Goal: Navigation & Orientation: Find specific page/section

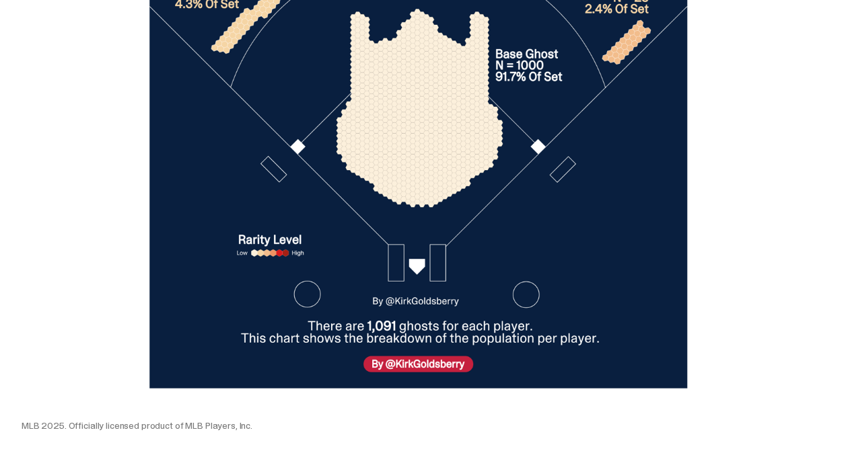
scroll to position [4697, 0]
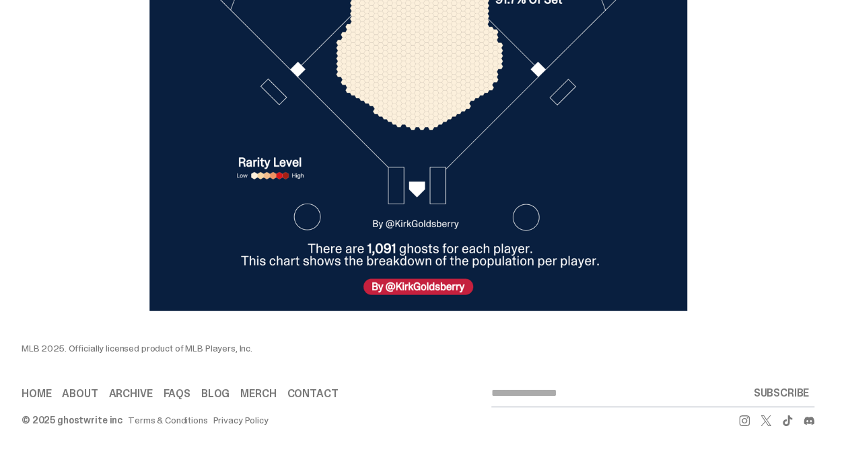
click at [118, 391] on link "Archive" at bounding box center [131, 394] width 44 height 11
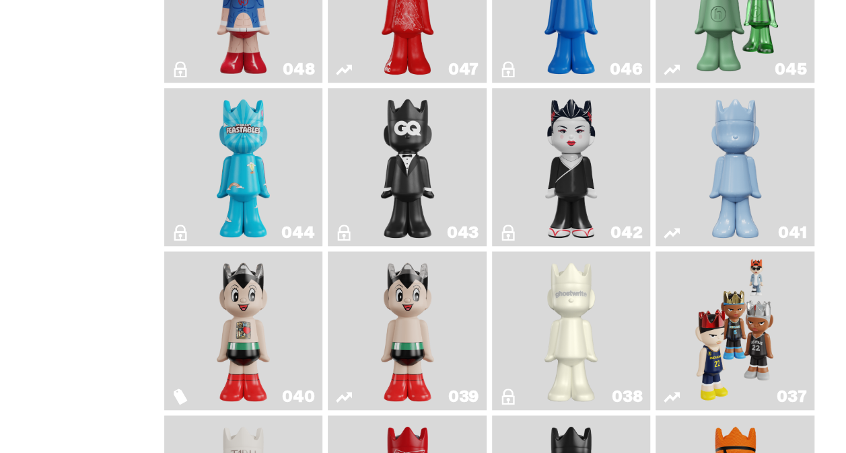
scroll to position [568, 0]
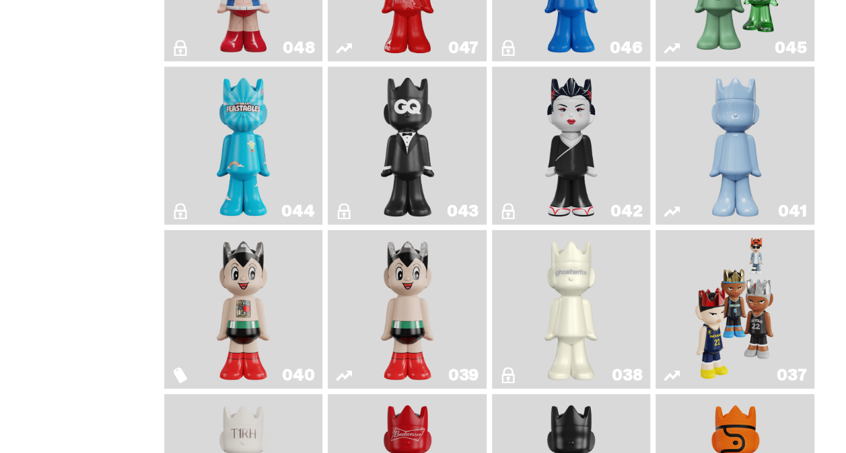
click at [248, 301] on img "Astro Boy (Heart)" at bounding box center [243, 309] width 64 height 148
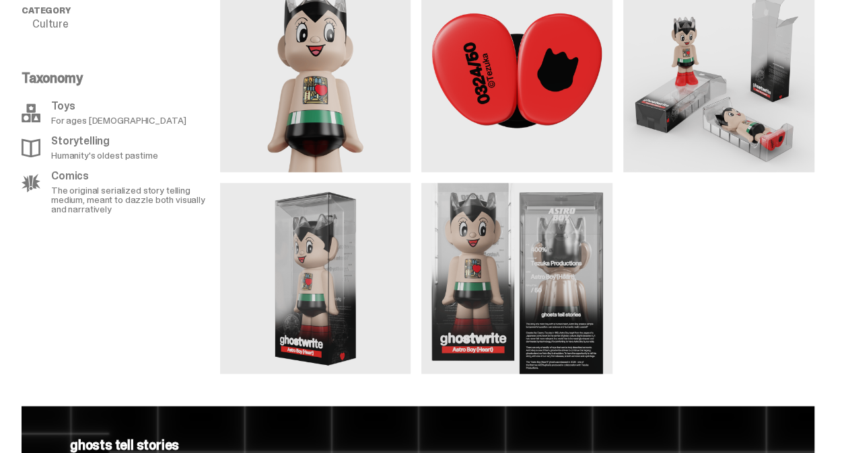
scroll to position [704, 0]
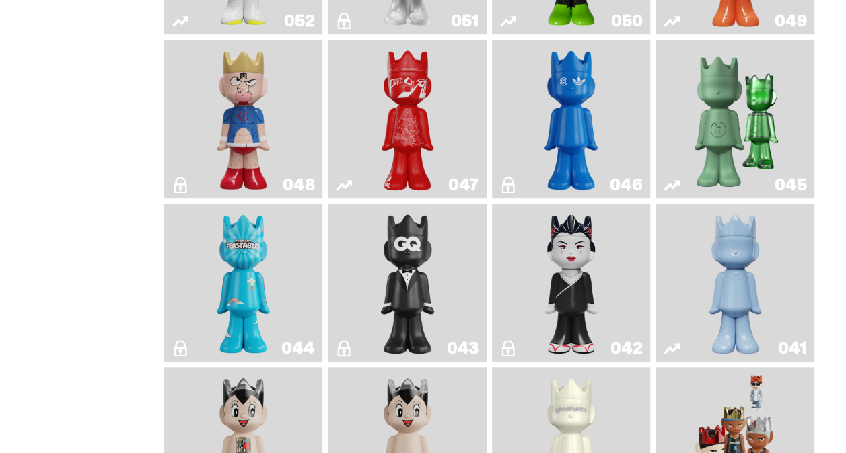
scroll to position [301, 0]
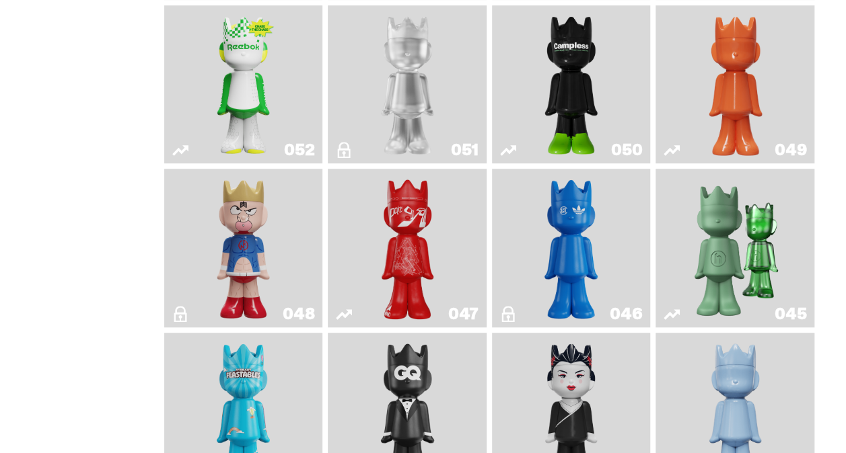
click at [239, 240] on img "Kinnikuman" at bounding box center [243, 248] width 64 height 148
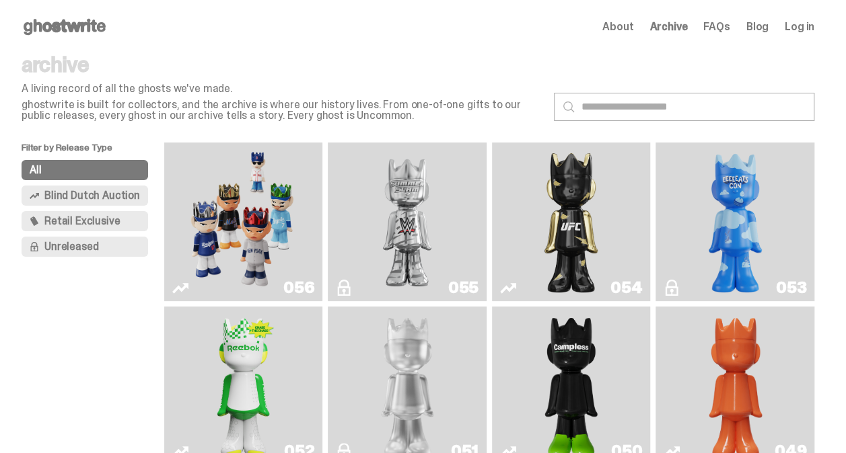
click at [412, 217] on img "I Was There SummerSlam" at bounding box center [407, 222] width 118 height 148
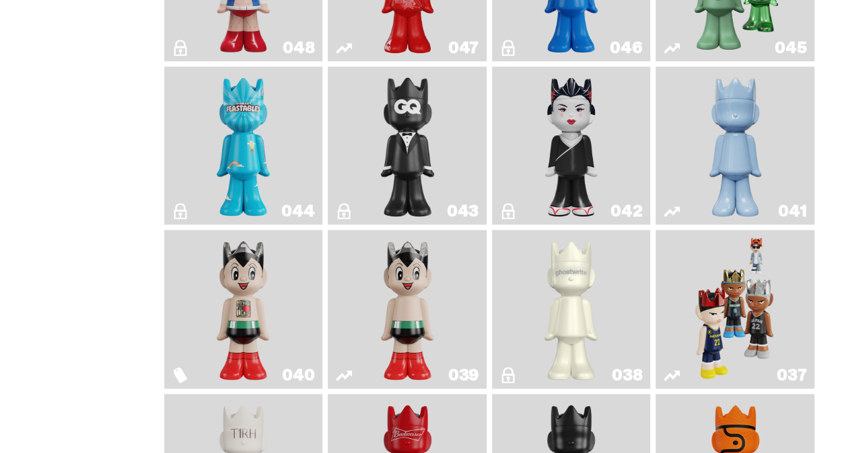
scroll to position [568, 0]
